Goal: Information Seeking & Learning: Learn about a topic

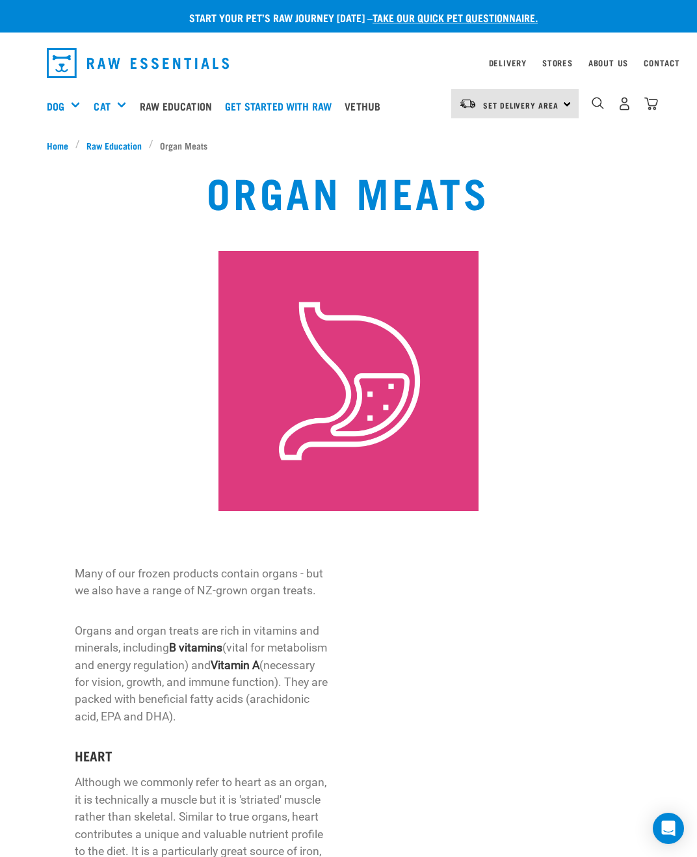
click at [0, 0] on div "Supplements" at bounding box center [0, 0] width 0 height 0
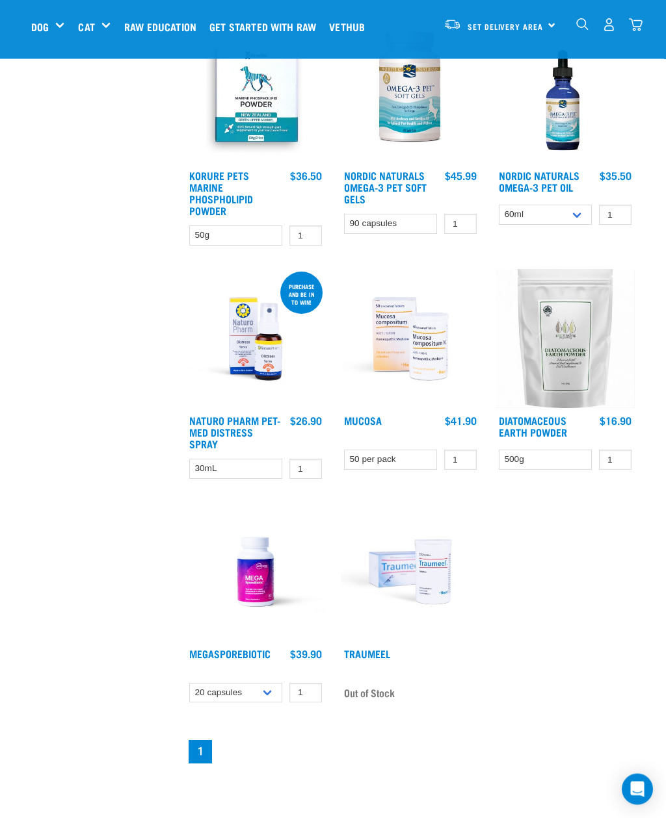
scroll to position [883, 0]
click at [272, 703] on select "20 capsules 60 capsules" at bounding box center [235, 693] width 93 height 20
select select "436975"
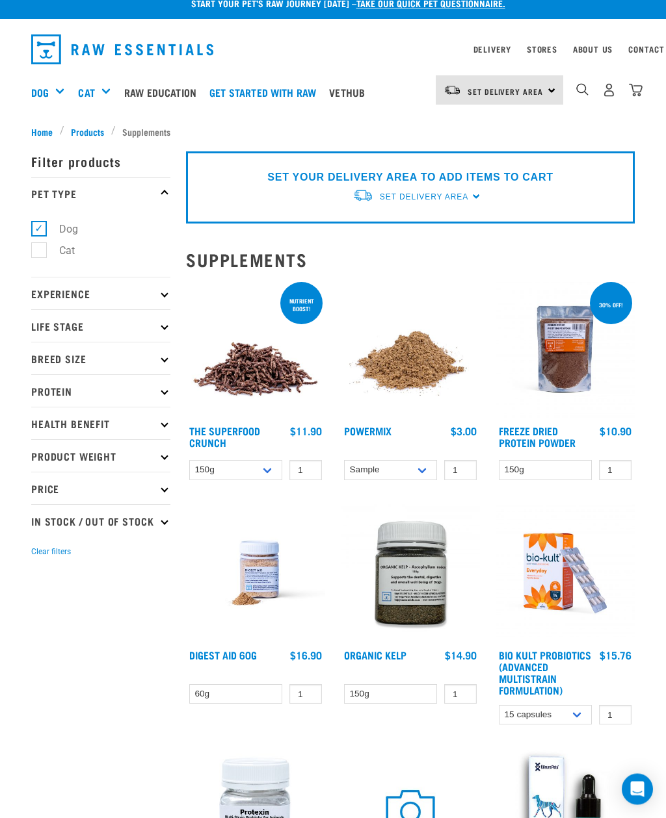
scroll to position [0, 0]
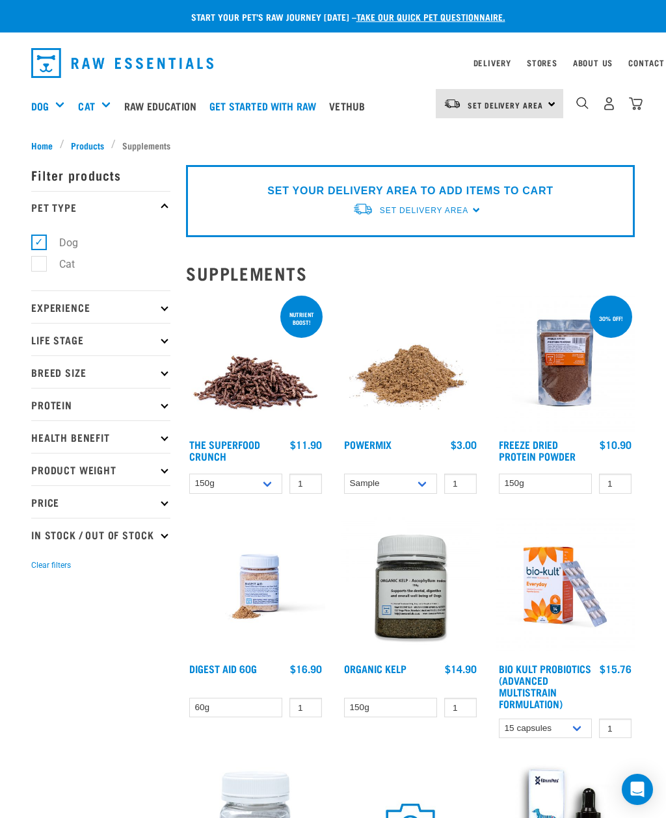
click at [393, 402] on img at bounding box center [410, 362] width 139 height 139
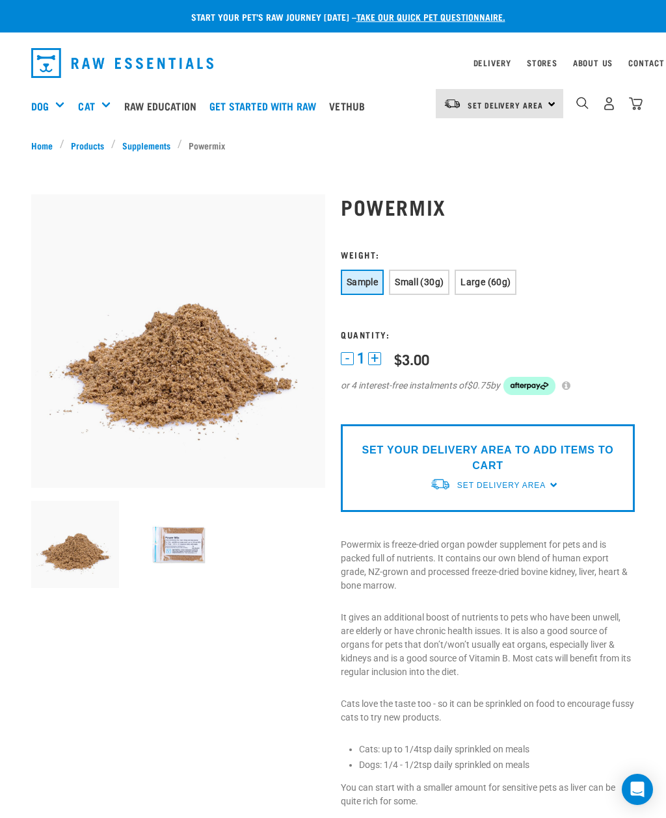
click at [449, 276] on button "Small (30g)" at bounding box center [419, 282] width 60 height 25
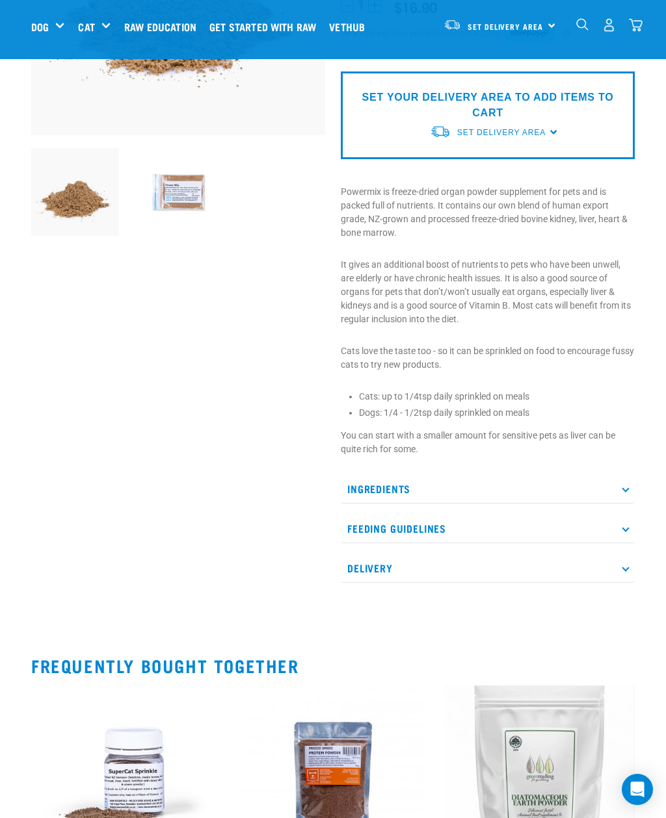
scroll to position [252, 0]
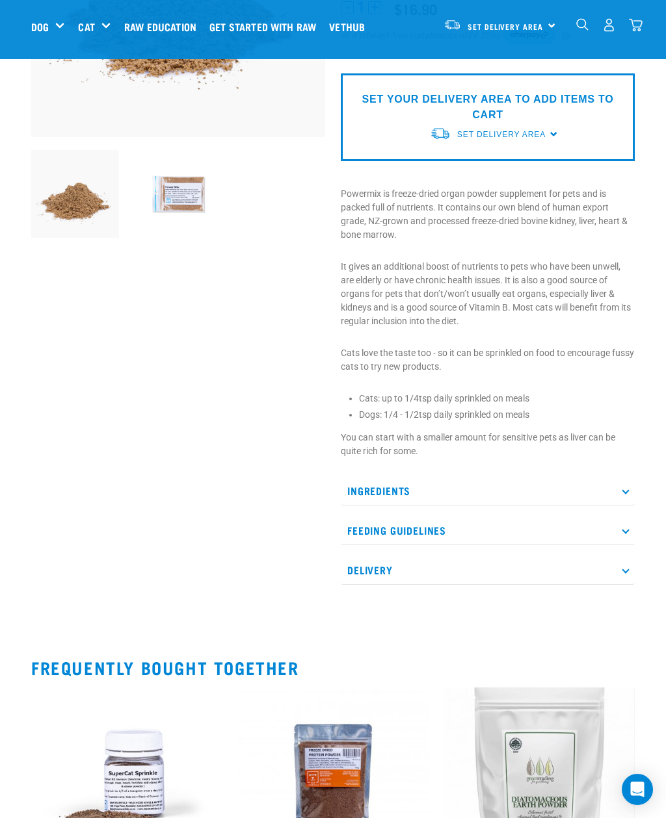
click at [620, 486] on p "Ingredients" at bounding box center [488, 490] width 294 height 29
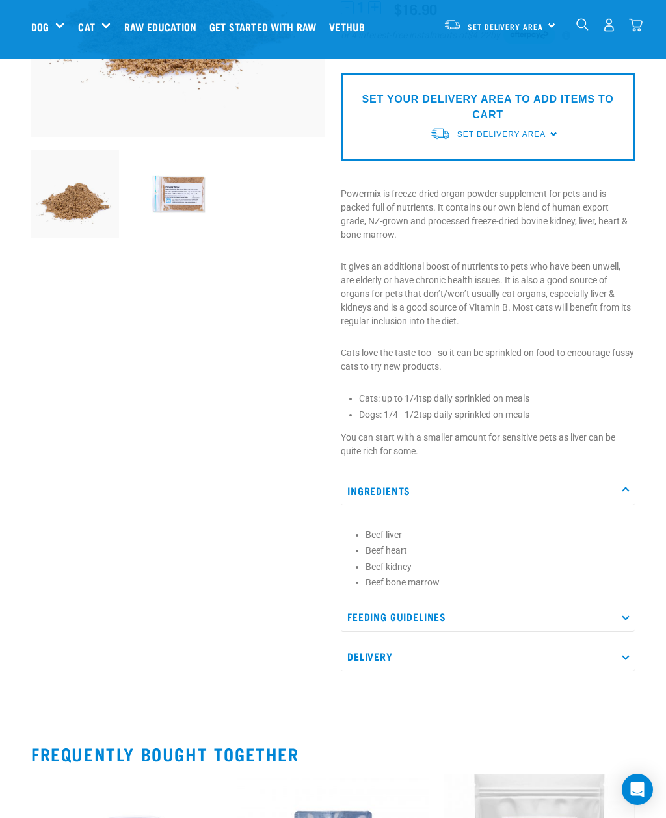
click at [620, 623] on p "Feeding Guidelines" at bounding box center [488, 617] width 294 height 29
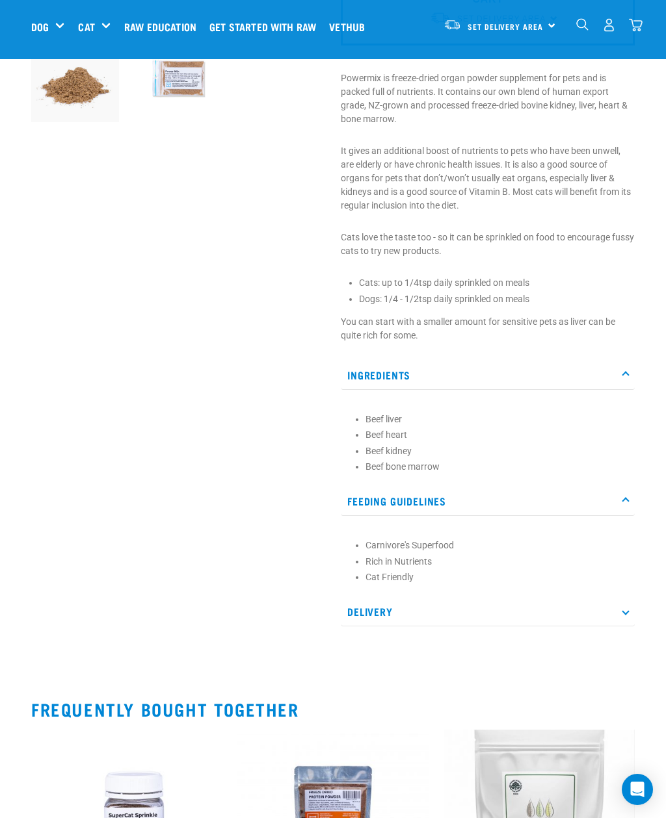
scroll to position [0, 0]
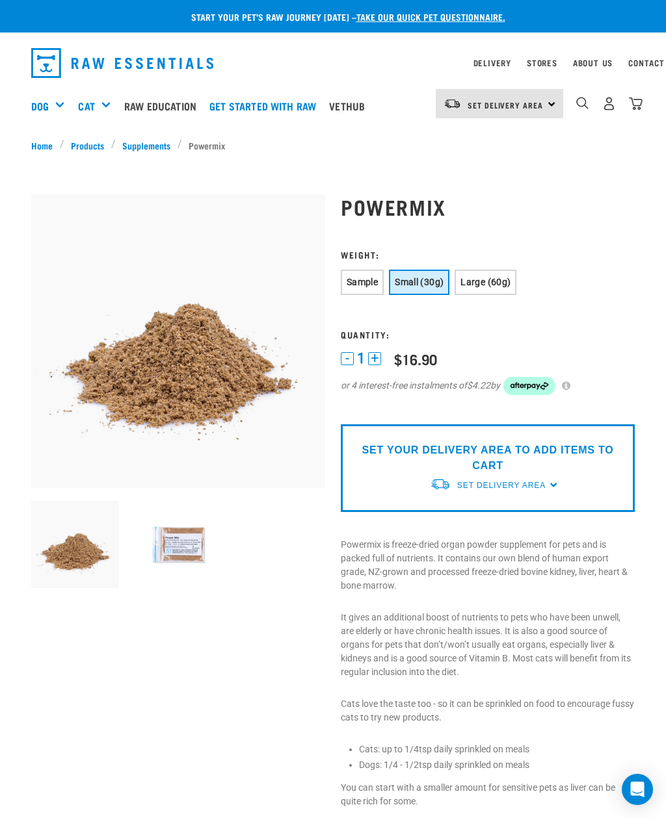
click at [176, 547] on img at bounding box center [179, 545] width 88 height 88
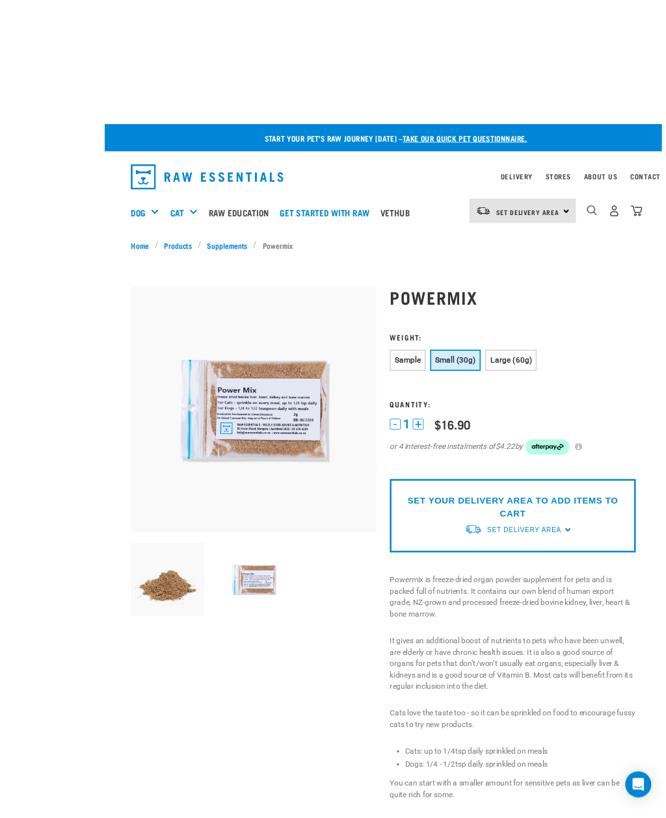
scroll to position [0, 5]
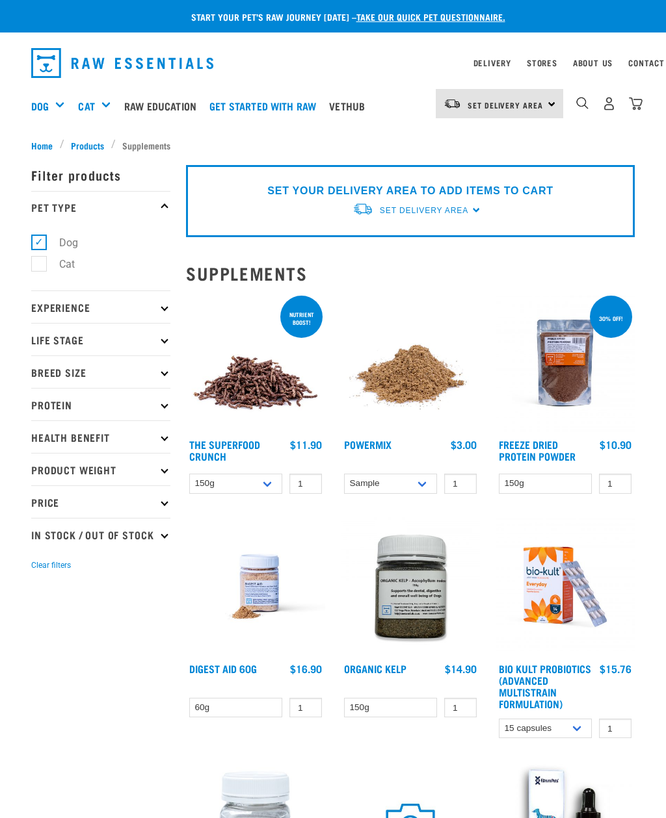
select select "436975"
click at [403, 642] on img at bounding box center [410, 586] width 139 height 139
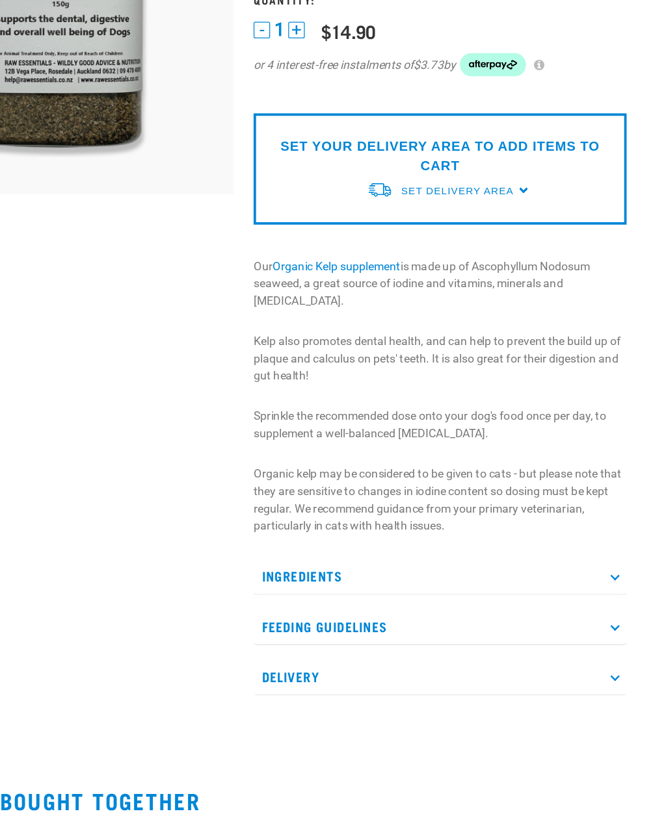
scroll to position [164, 0]
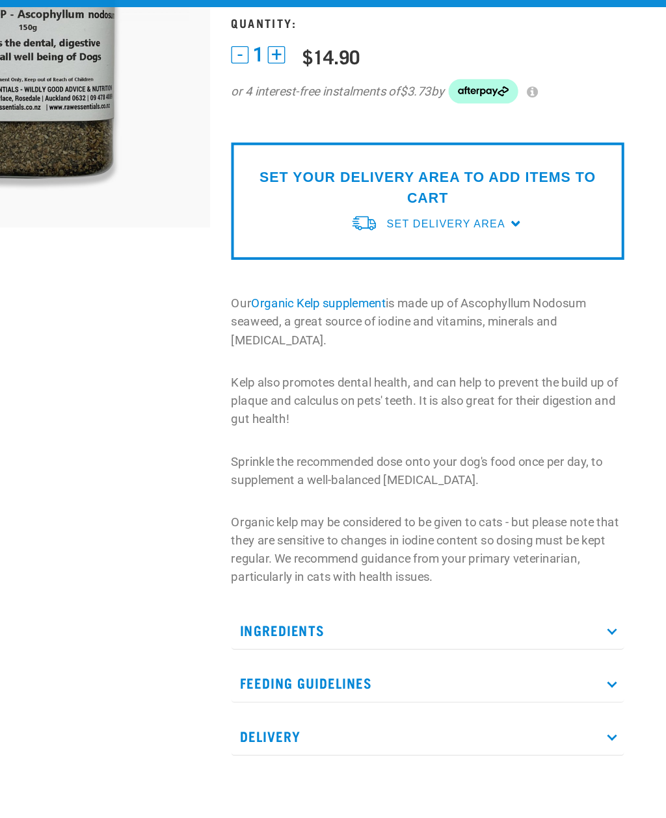
click at [439, 511] on p "Ingredients" at bounding box center [488, 525] width 294 height 29
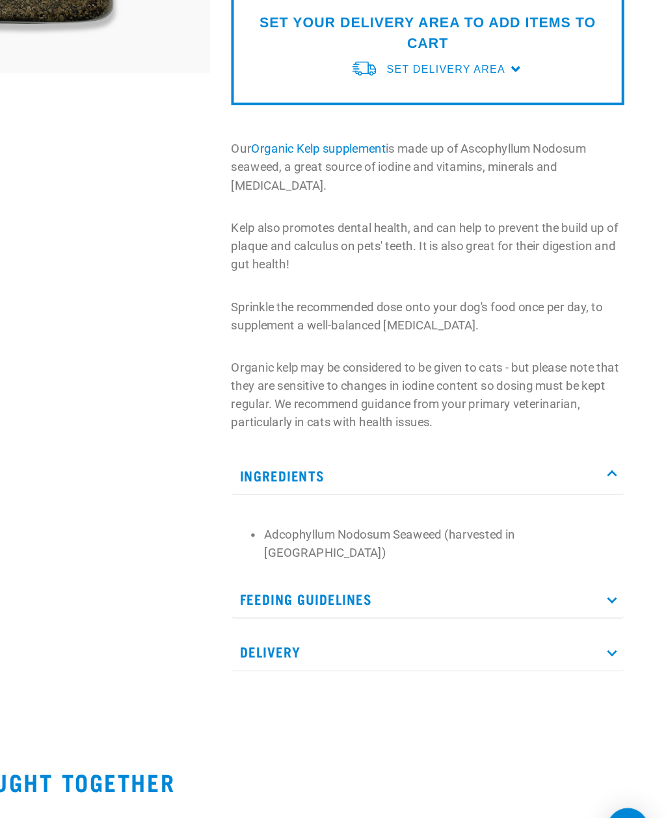
scroll to position [182, 0]
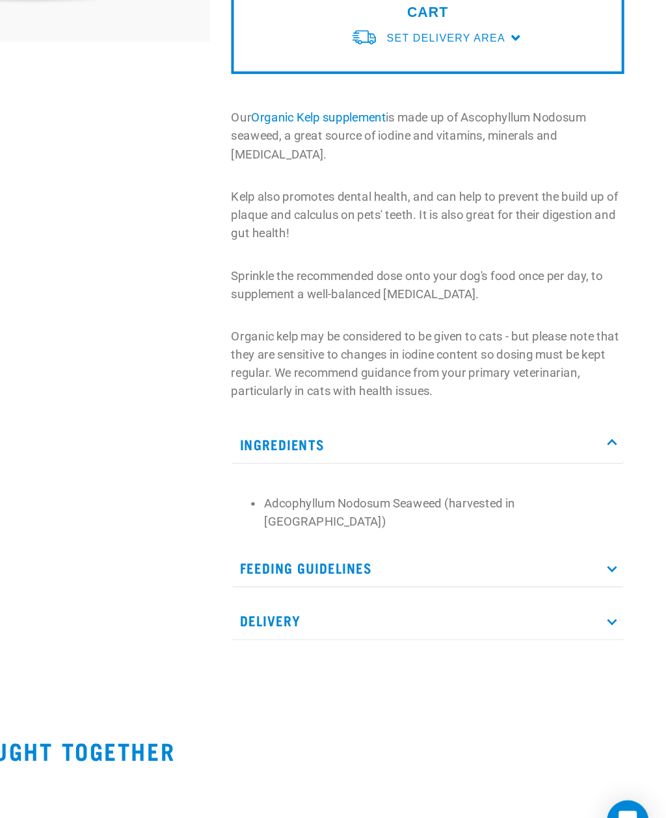
click at [454, 586] on p "Feeding Guidelines" at bounding box center [488, 600] width 294 height 29
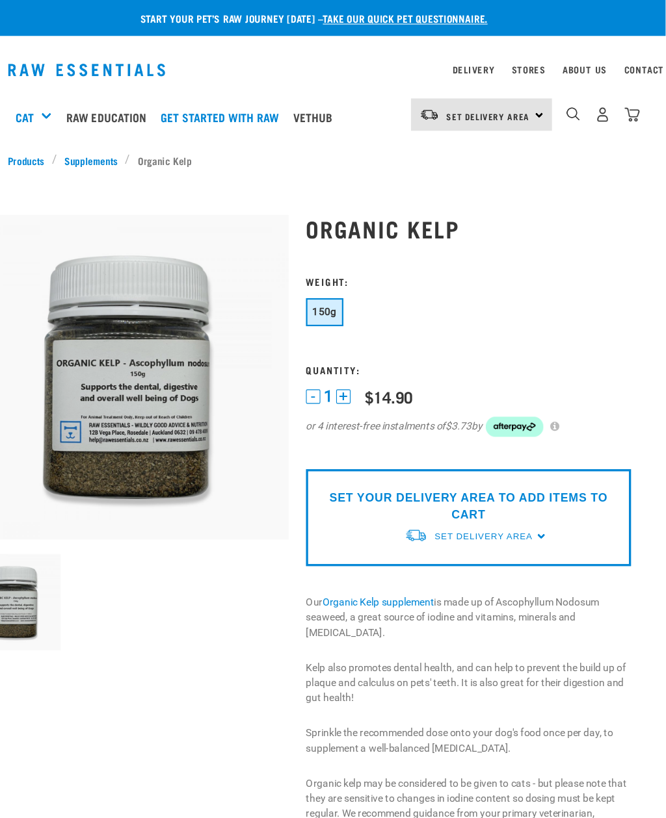
scroll to position [0, 5]
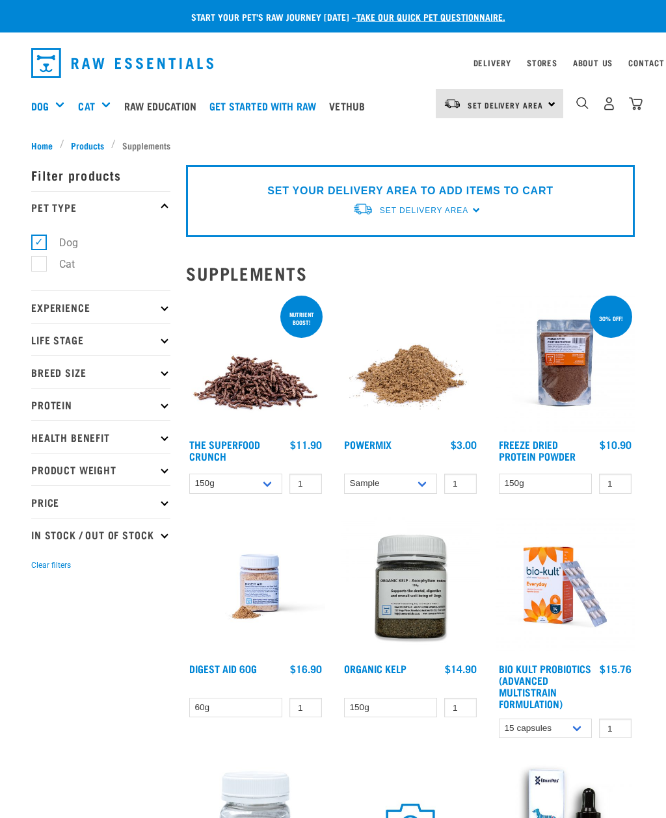
select select "436975"
click at [581, 105] on img "dropdown navigation" at bounding box center [582, 103] width 12 height 12
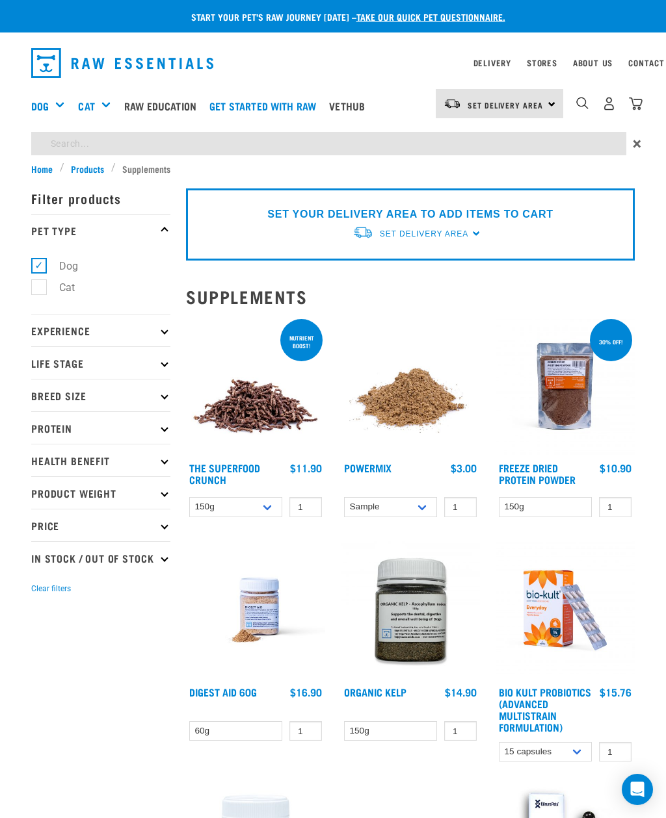
click at [358, 155] on input "search" at bounding box center [328, 143] width 595 height 23
type input "Calcium"
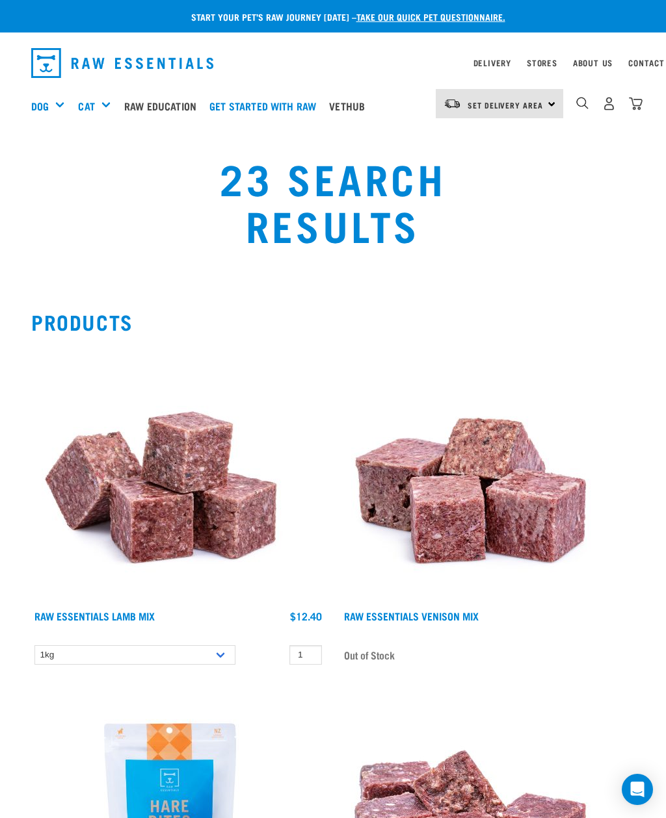
click at [0, 0] on div "Pet Nutrition" at bounding box center [0, 0] width 0 height 0
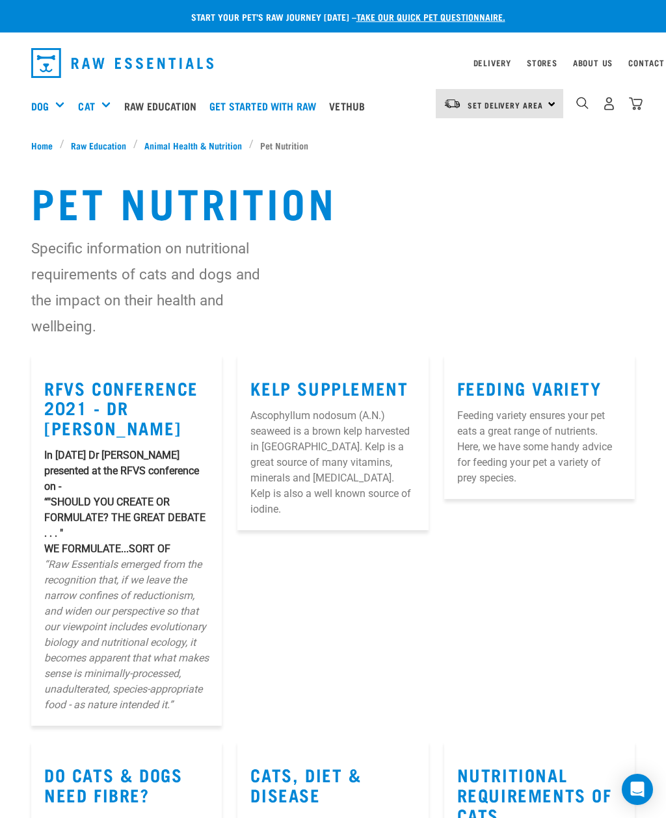
click at [0, 0] on div "Toys & Enrichment" at bounding box center [0, 0] width 0 height 0
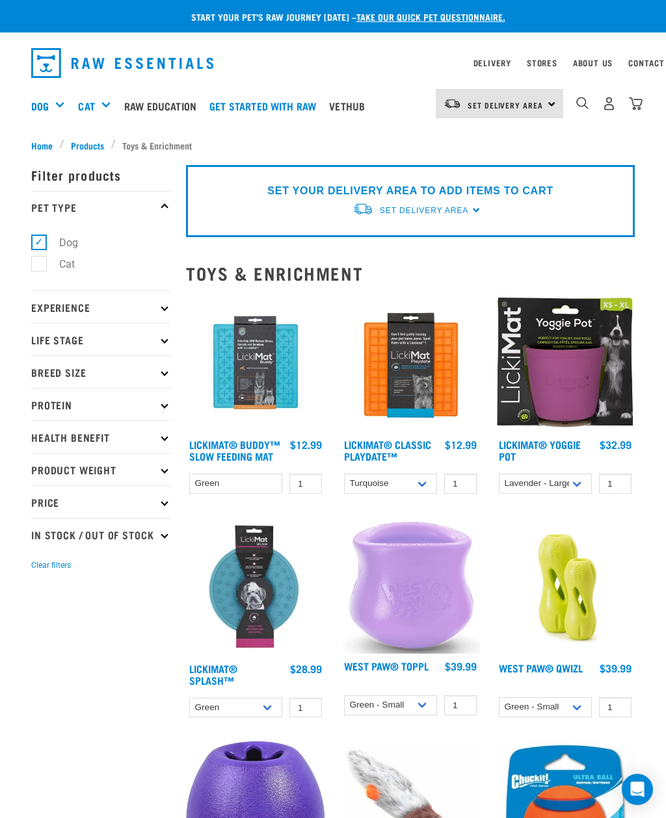
click at [0, 0] on div "Bone Broth" at bounding box center [0, 0] width 0 height 0
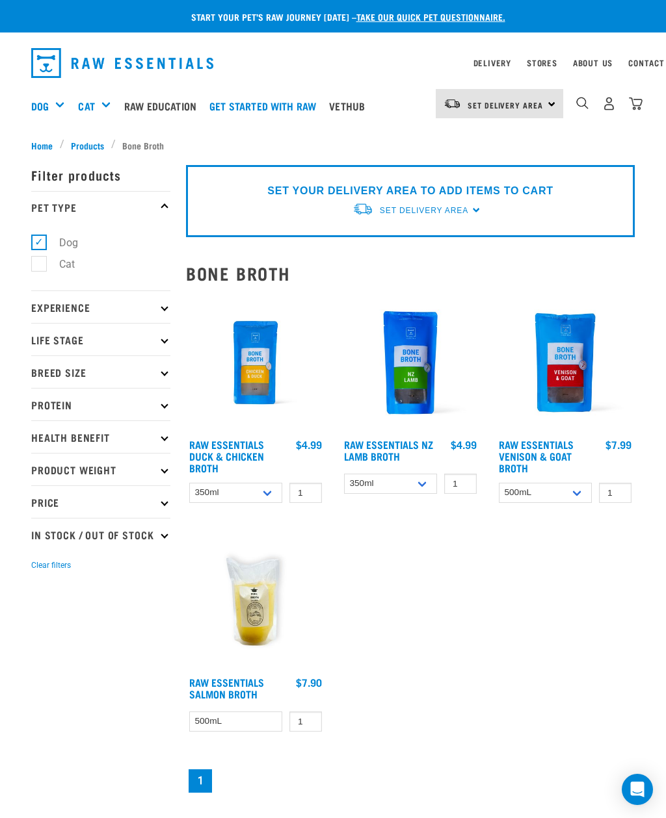
click at [0, 0] on div "Mixes & Minces" at bounding box center [0, 0] width 0 height 0
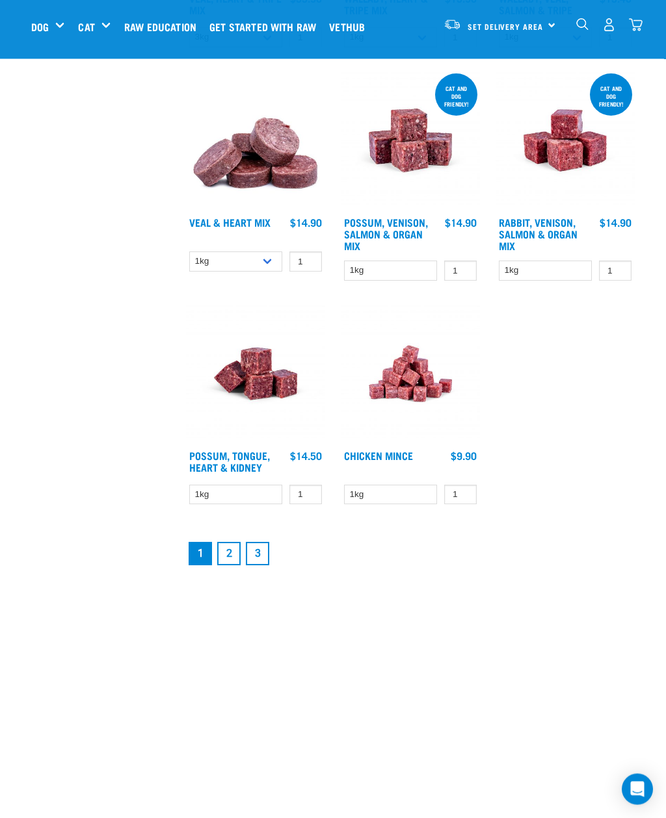
scroll to position [2158, 0]
click at [227, 566] on link "2" at bounding box center [228, 553] width 23 height 23
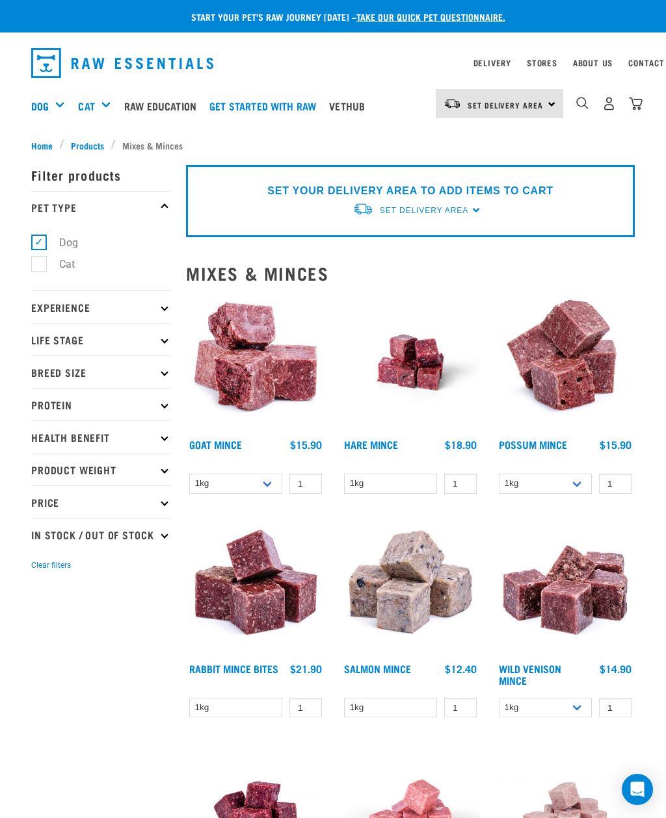
click at [0, 0] on div "Fillets & Boneless Meat" at bounding box center [0, 0] width 0 height 0
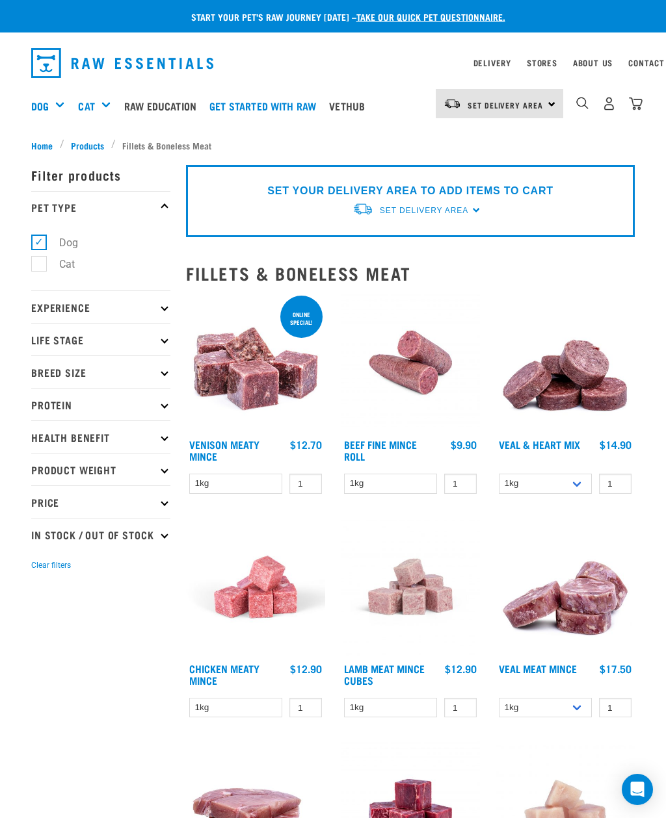
click at [579, 107] on img "dropdown navigation" at bounding box center [582, 103] width 12 height 12
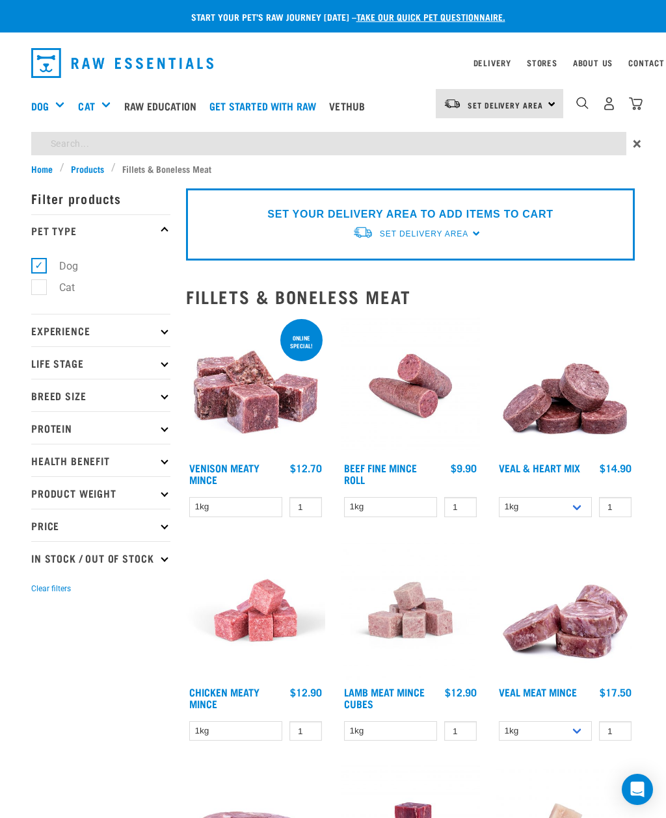
click at [376, 139] on input "search" at bounding box center [328, 143] width 595 height 23
type input "Organ"
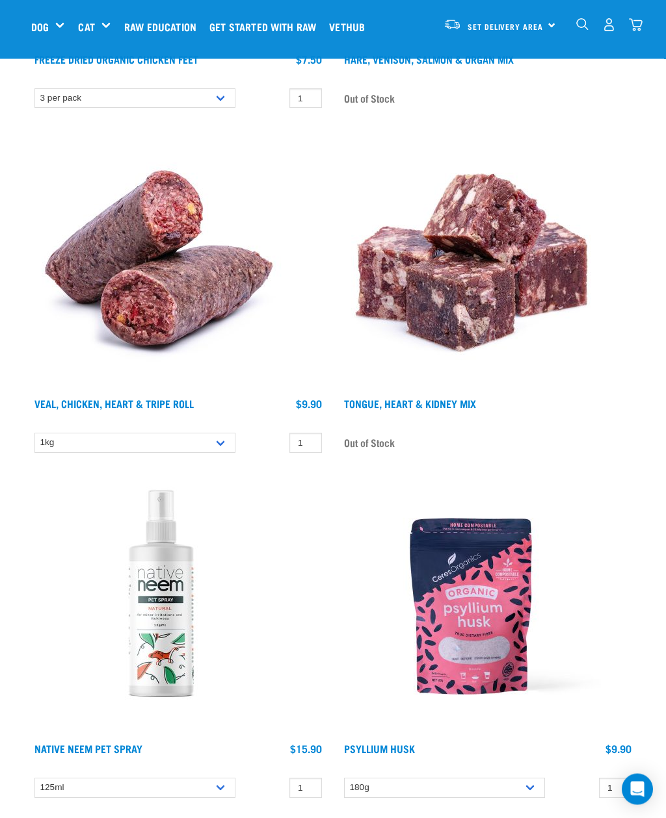
scroll to position [1493, 0]
click at [504, 662] on img at bounding box center [471, 606] width 260 height 260
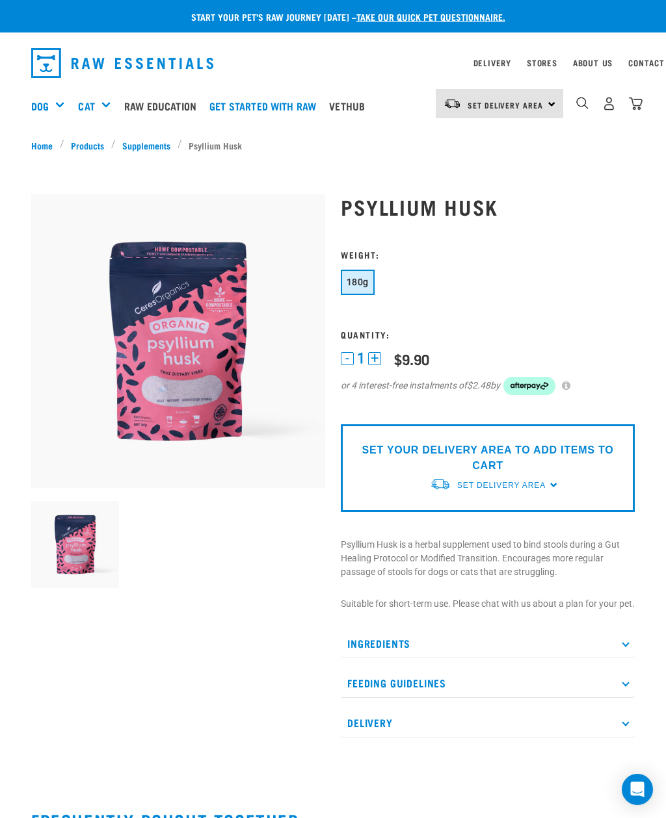
click at [560, 698] on p "Feeding Guidelines" at bounding box center [488, 683] width 294 height 29
click at [475, 653] on p "Ingredients" at bounding box center [488, 643] width 294 height 29
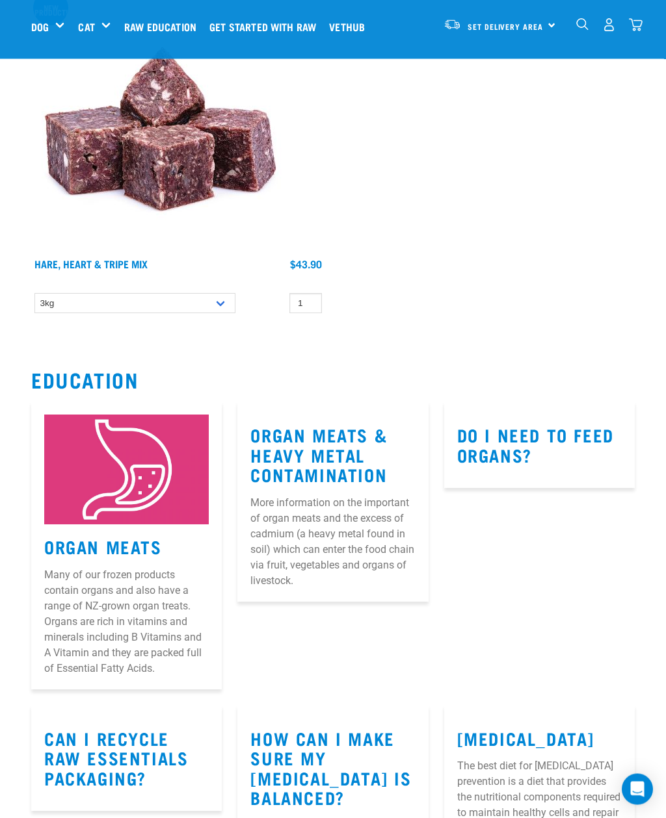
scroll to position [20602, 0]
click at [594, 430] on link "Do I need to feed organs?" at bounding box center [535, 445] width 157 height 30
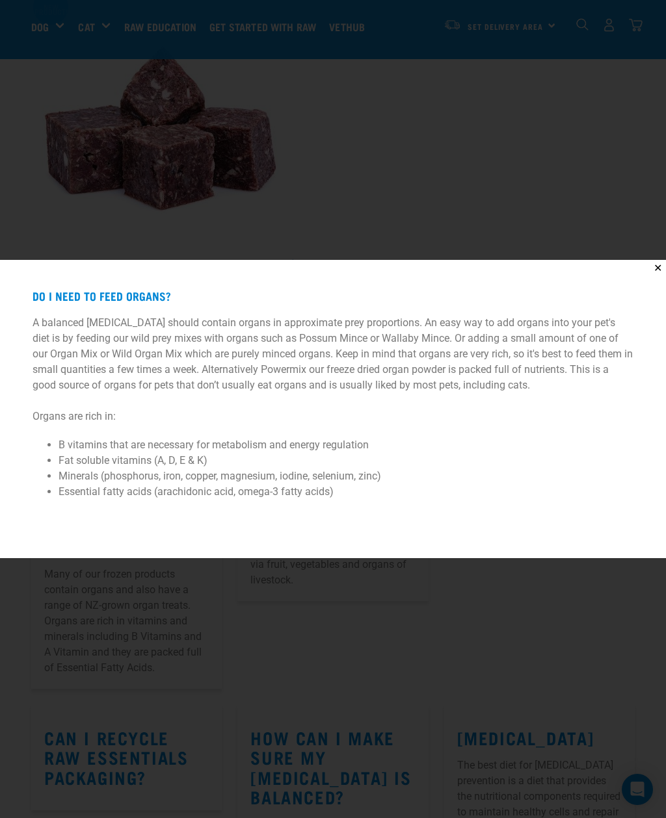
click at [657, 276] on button "✕" at bounding box center [657, 268] width 16 height 16
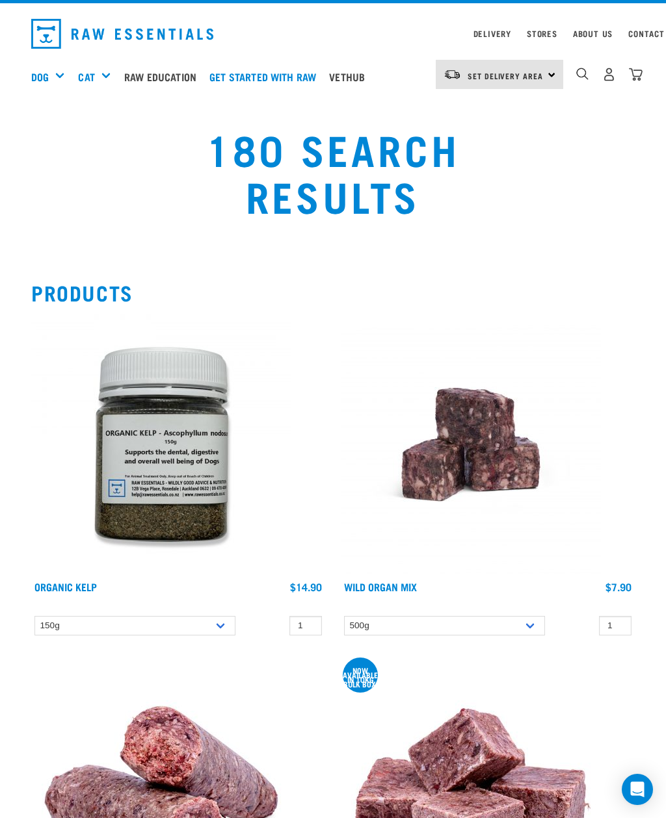
scroll to position [31, 0]
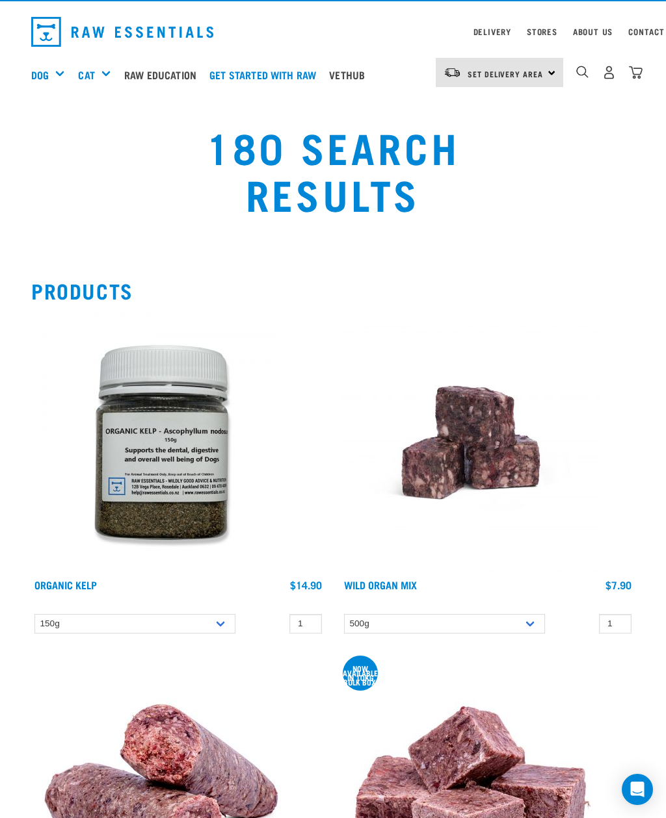
click at [499, 431] on img at bounding box center [471, 443] width 260 height 260
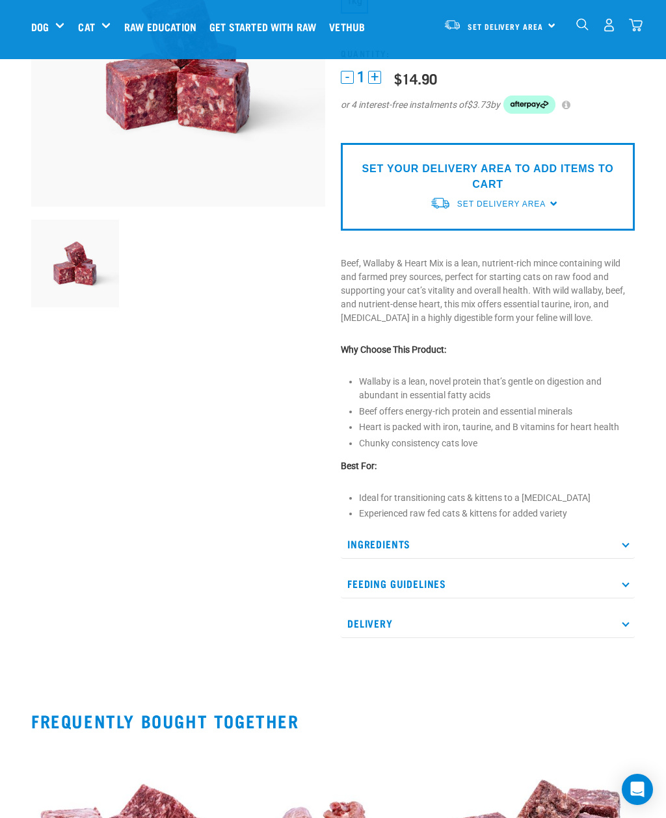
scroll to position [183, 0]
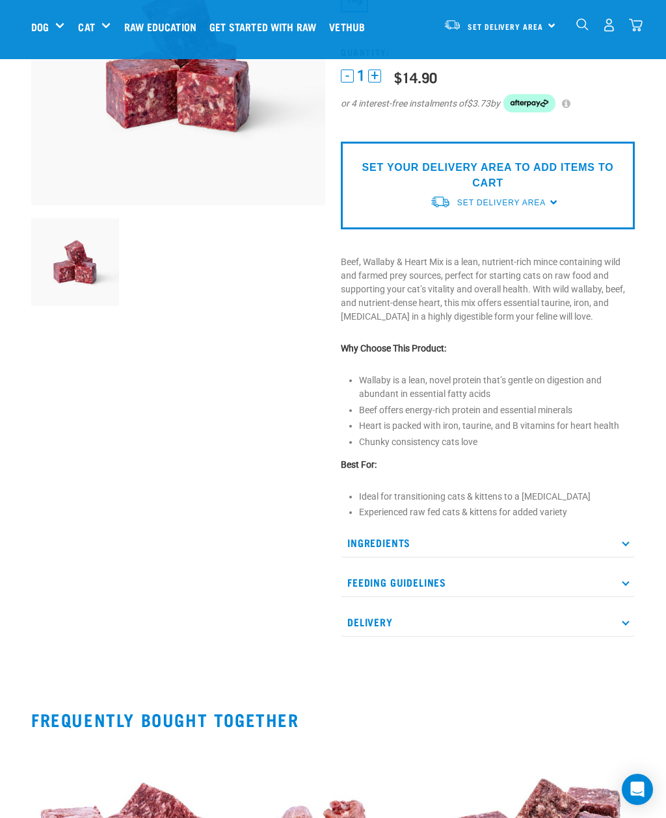
click at [623, 543] on p "Ingredients" at bounding box center [488, 543] width 294 height 29
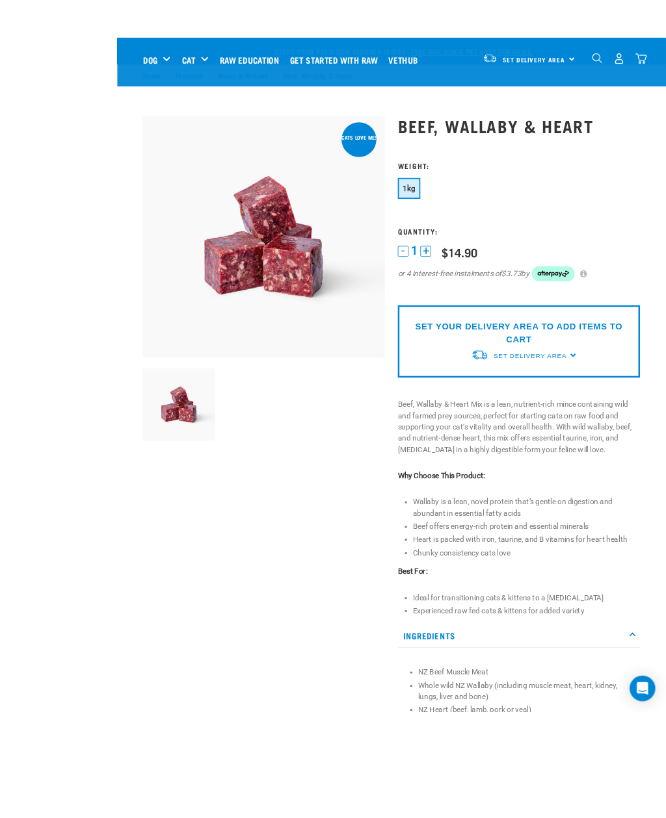
scroll to position [257, 0]
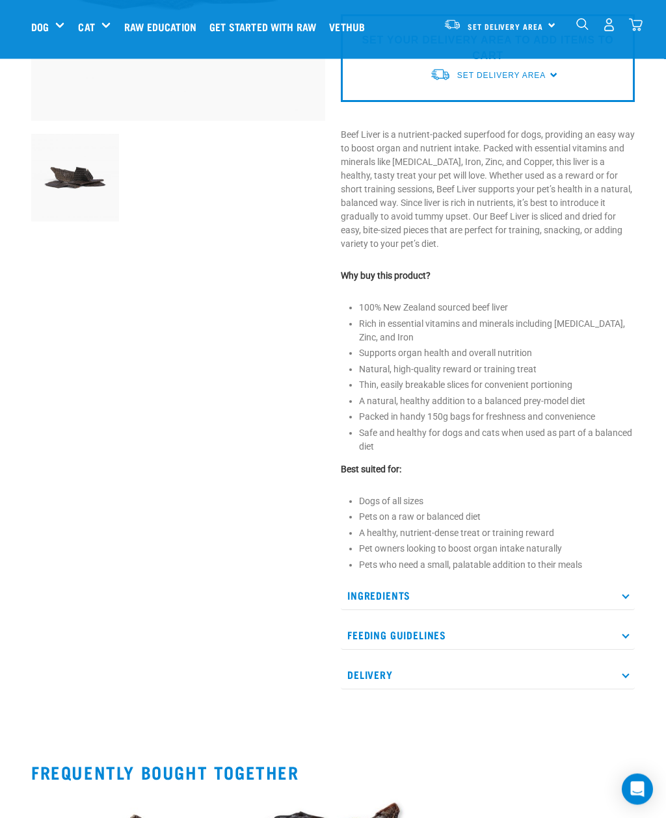
scroll to position [289, 0]
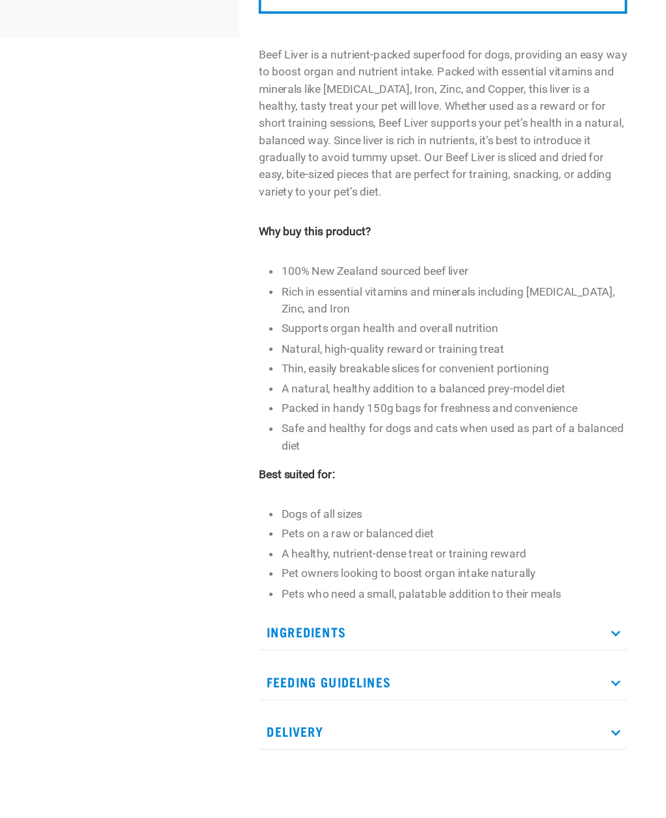
click at [487, 560] on p "Ingredients" at bounding box center [488, 574] width 294 height 29
click at [443, 638] on p "Feeding Guidelines" at bounding box center [488, 652] width 294 height 29
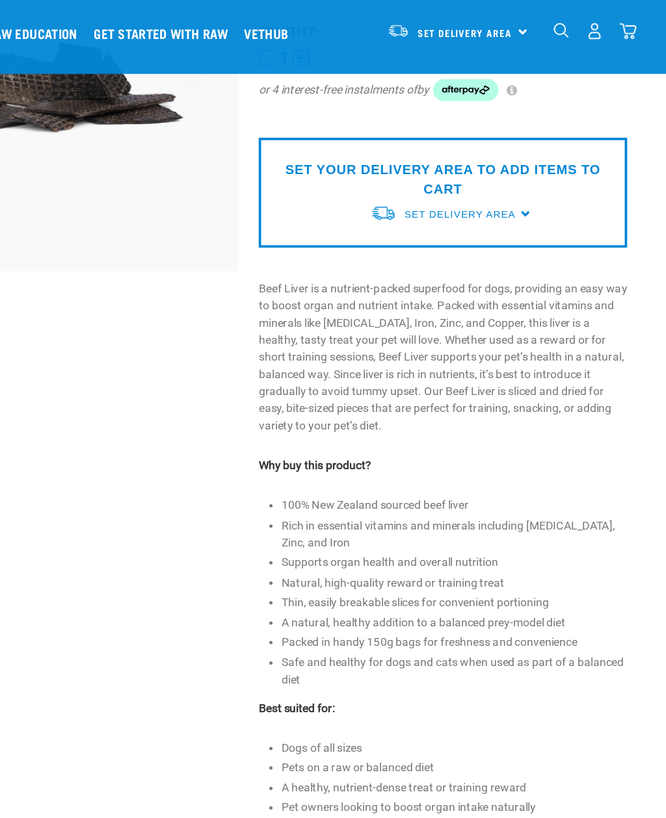
scroll to position [0, 0]
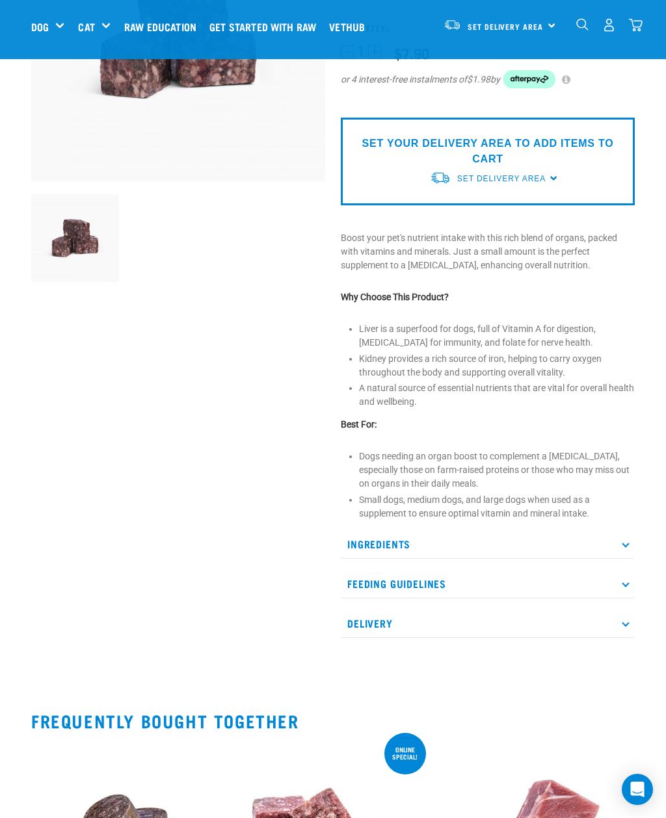
scroll to position [208, 0]
click at [623, 545] on p "Ingredients" at bounding box center [488, 543] width 294 height 29
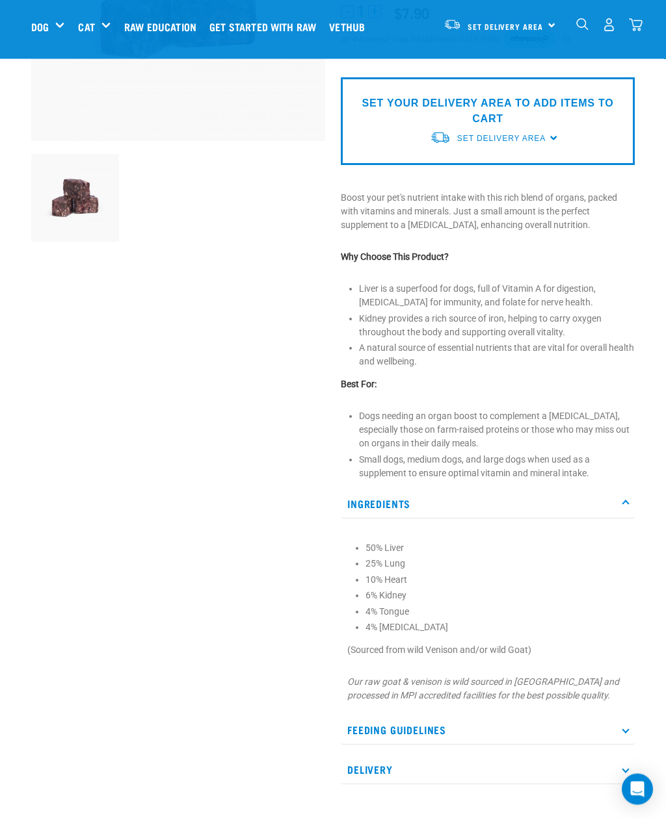
scroll to position [248, 0]
click at [522, 728] on p "Feeding Guidelines" at bounding box center [488, 730] width 294 height 29
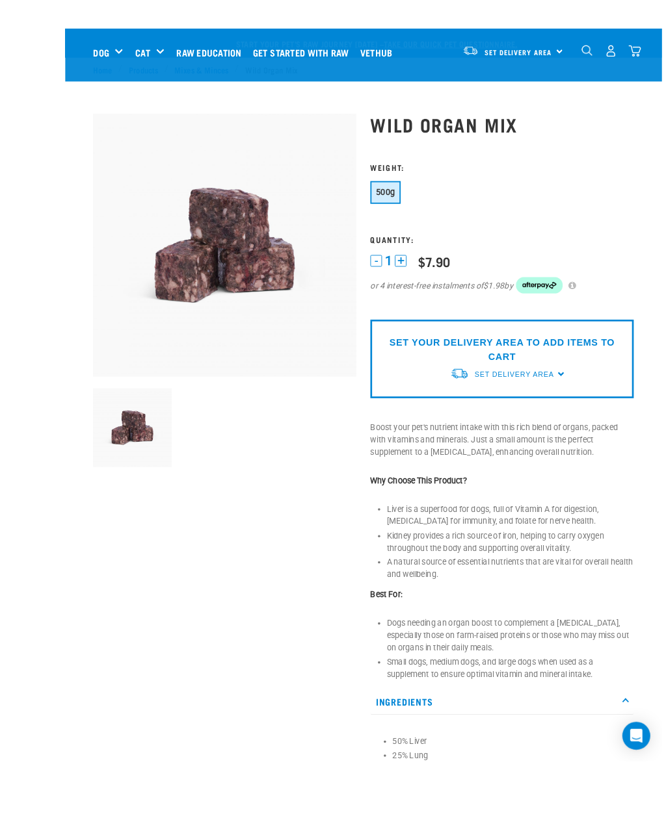
scroll to position [118, 0]
